Goal: Task Accomplishment & Management: Manage account settings

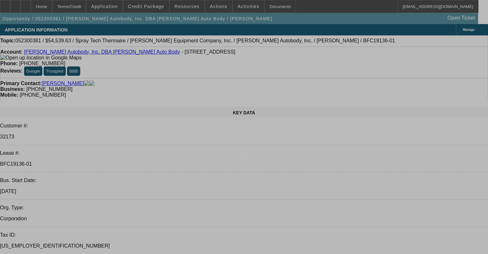
select select "0"
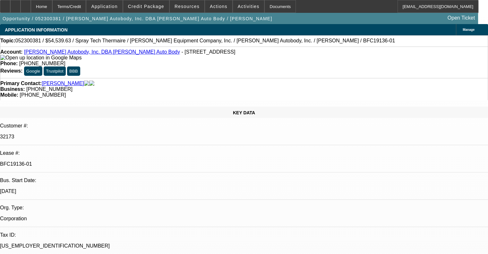
select select "6"
select select "0"
select select "6"
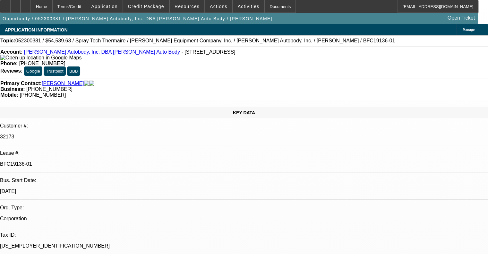
select select "0"
select select "6"
select select "0"
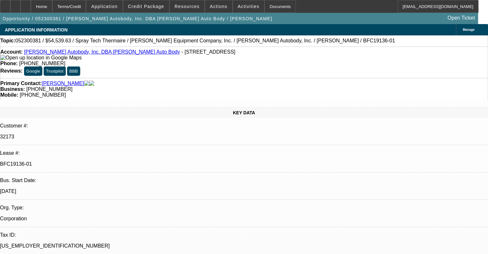
select select "0"
select select "6"
click at [98, 55] on link "[PERSON_NAME] Autobody, Inc. DBA [PERSON_NAME] Auto Body" at bounding box center [102, 51] width 156 height 5
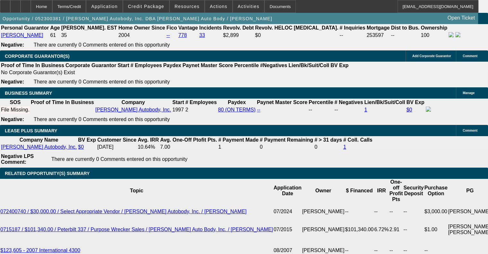
scroll to position [1060, 0]
